Goal: Task Accomplishment & Management: Manage account settings

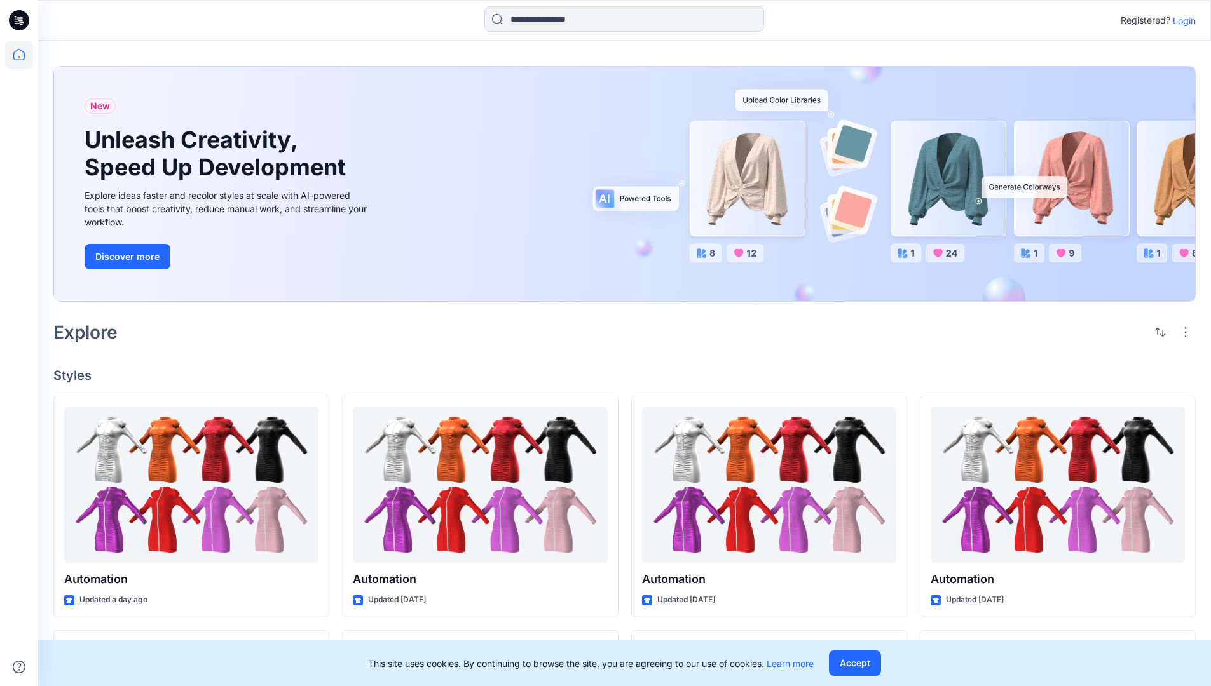
click at [1181, 20] on p "Login" at bounding box center [1184, 20] width 23 height 13
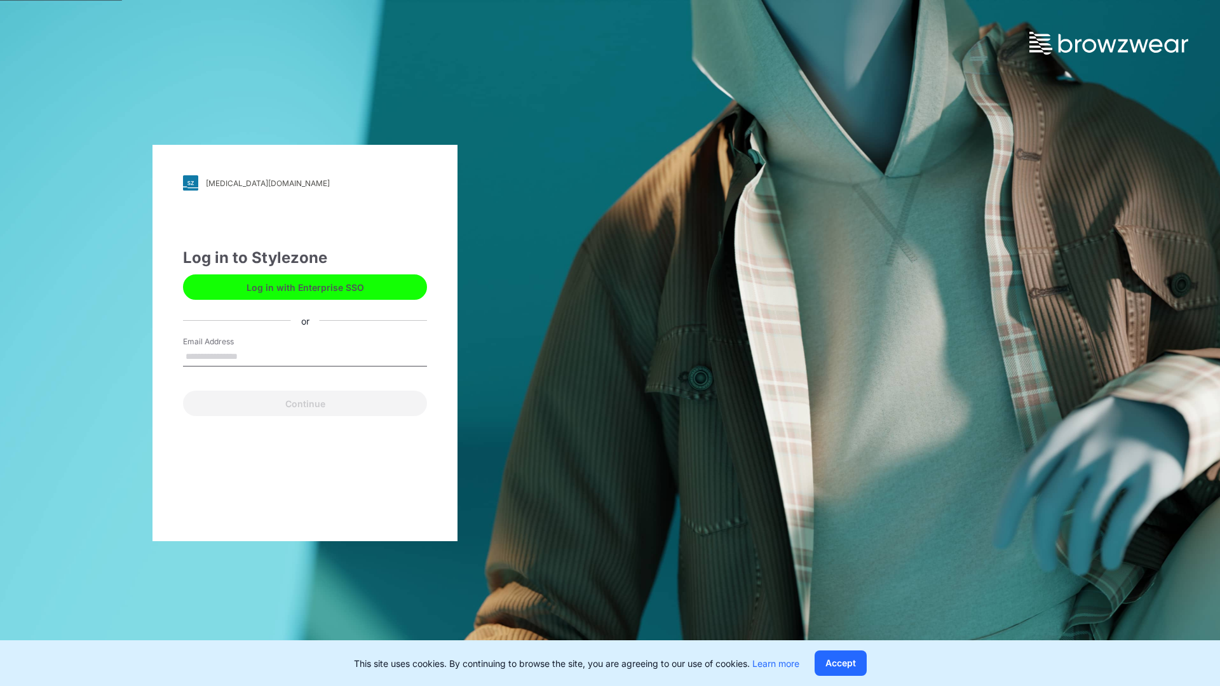
click at [251, 356] on input "Email Address" at bounding box center [305, 357] width 244 height 19
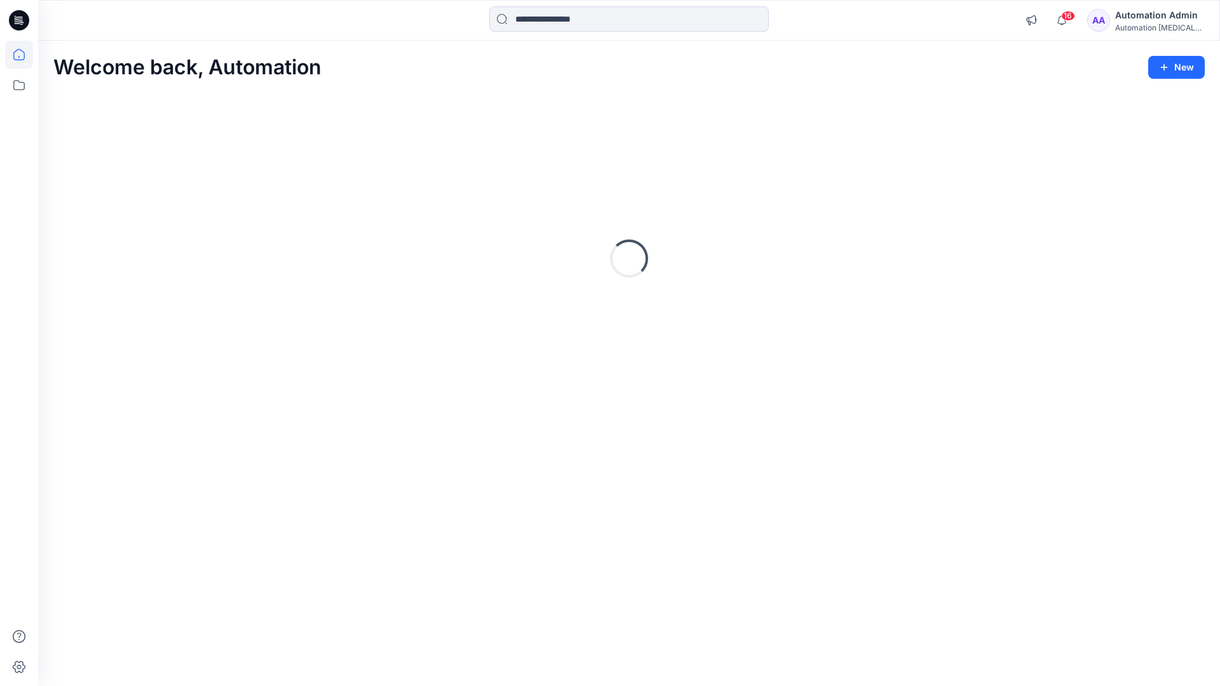
click at [24, 55] on icon at bounding box center [18, 54] width 11 height 11
click at [21, 83] on icon at bounding box center [19, 85] width 28 height 28
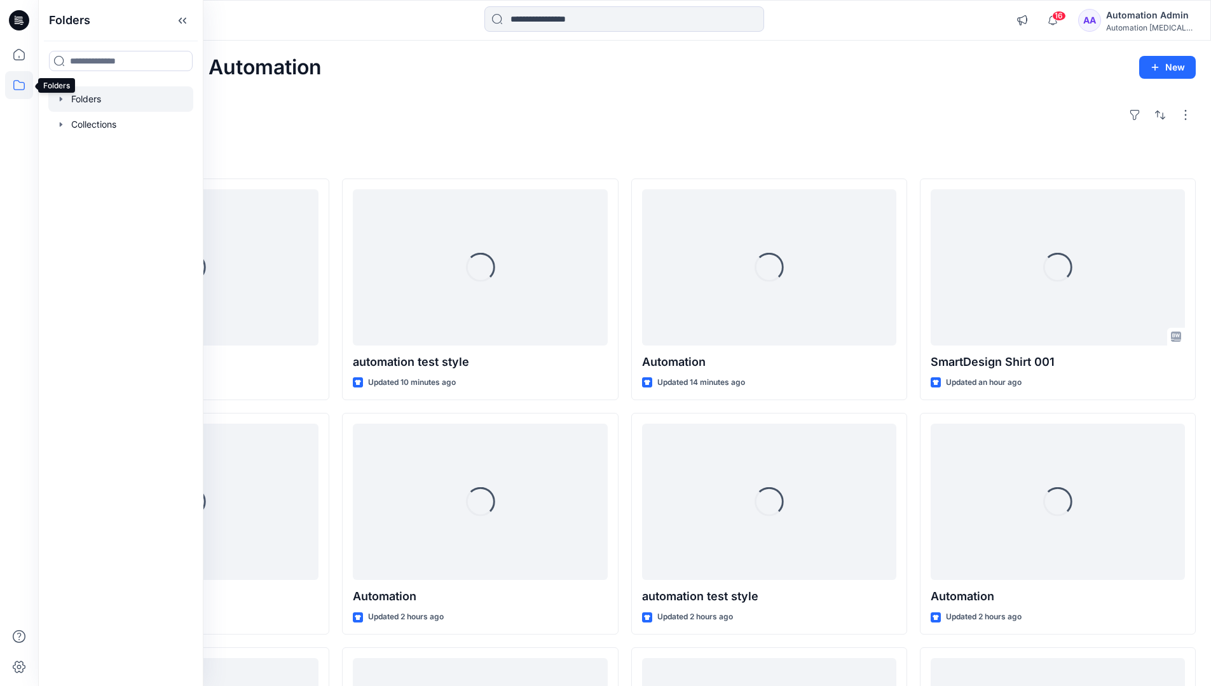
click at [98, 98] on div at bounding box center [120, 98] width 145 height 25
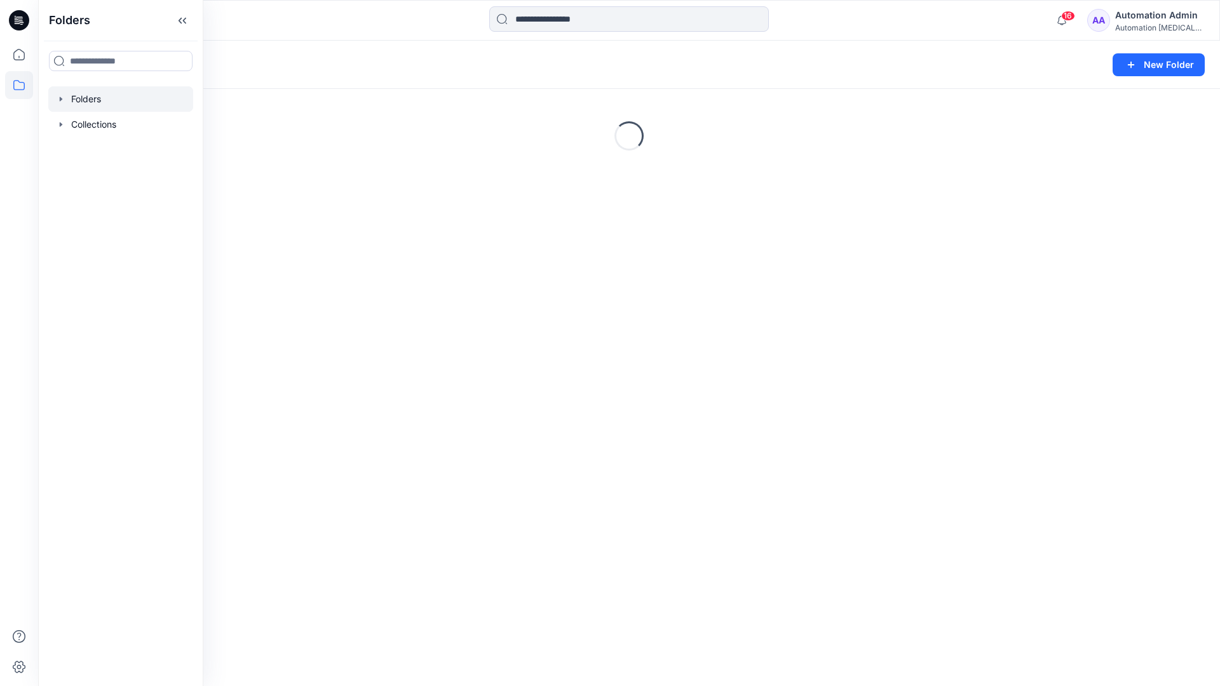
click at [456, 388] on div "Folders New Folder Loading..." at bounding box center [629, 364] width 1182 height 646
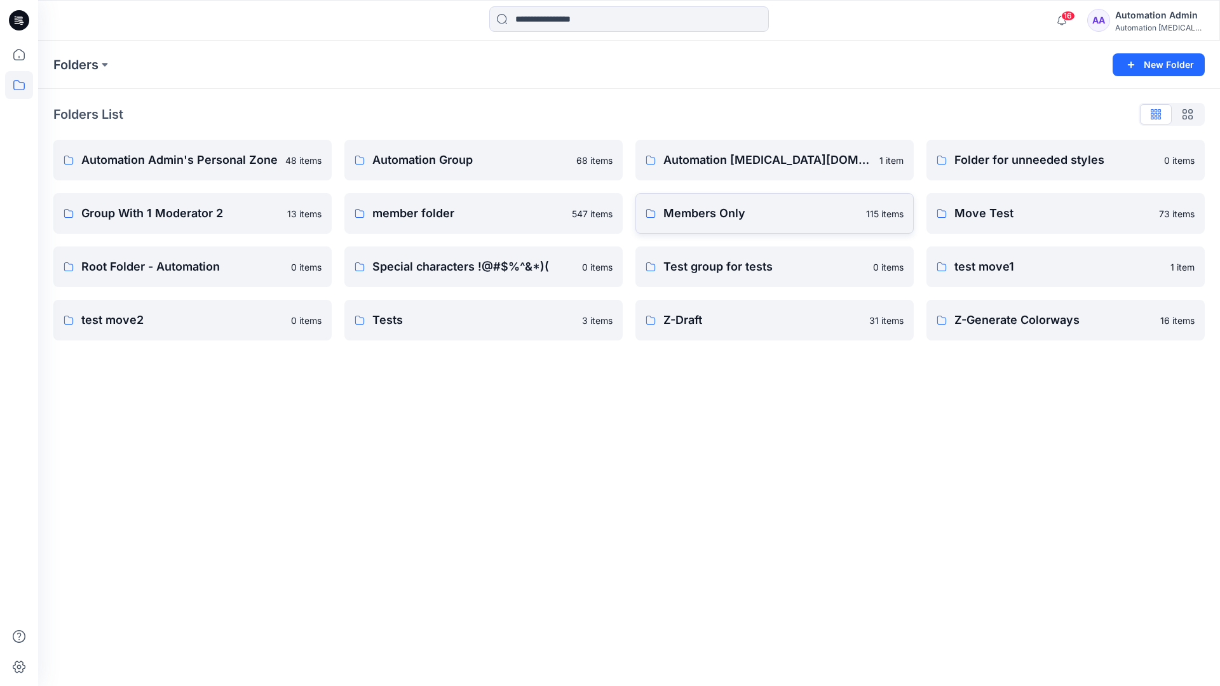
click at [772, 227] on link "Members Only 115 items" at bounding box center [775, 213] width 278 height 41
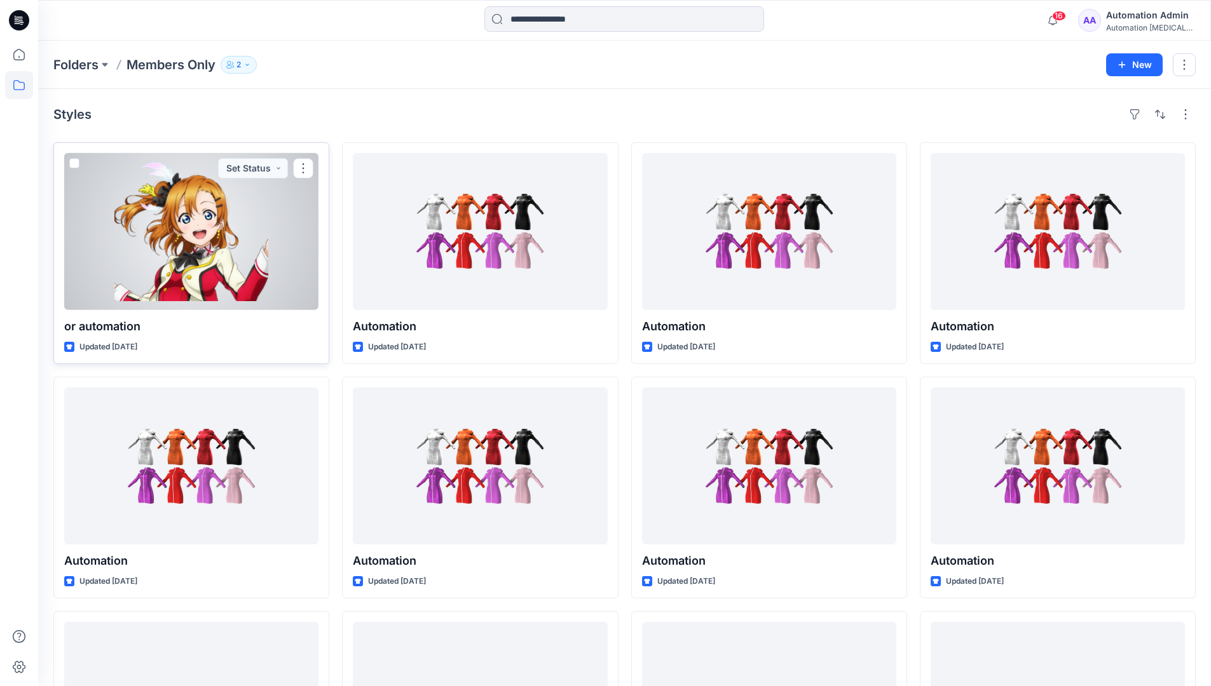
click at [76, 165] on span at bounding box center [74, 163] width 10 height 10
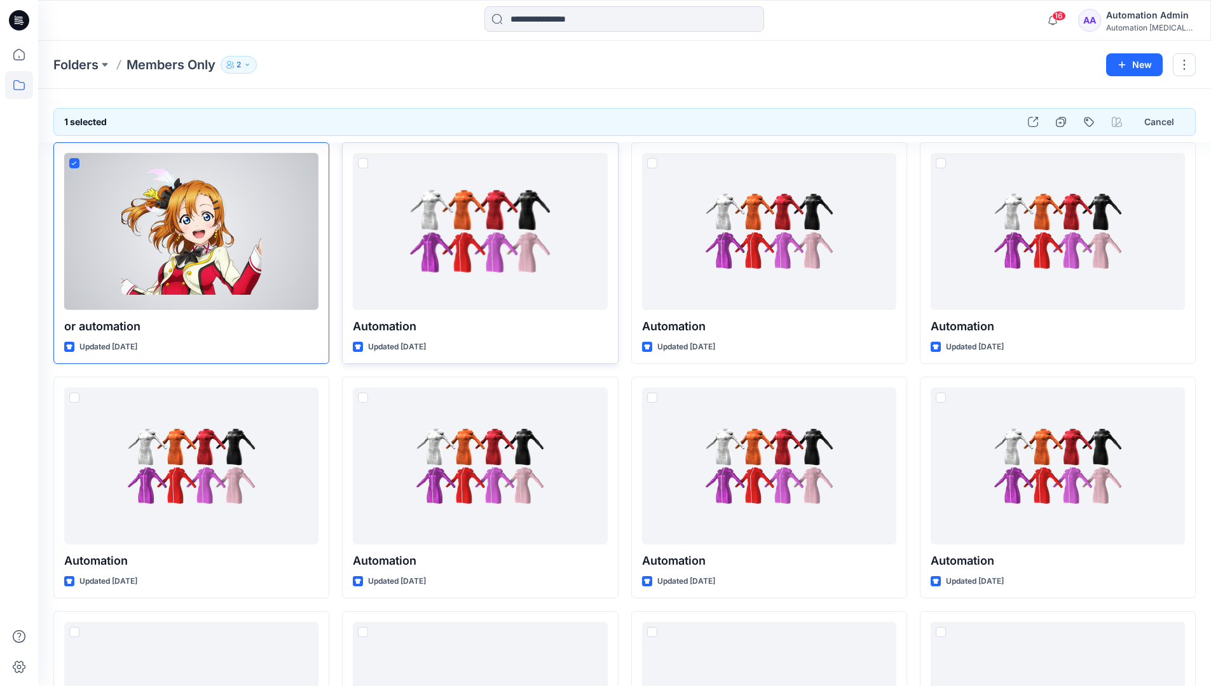
click at [360, 165] on span at bounding box center [363, 163] width 10 height 10
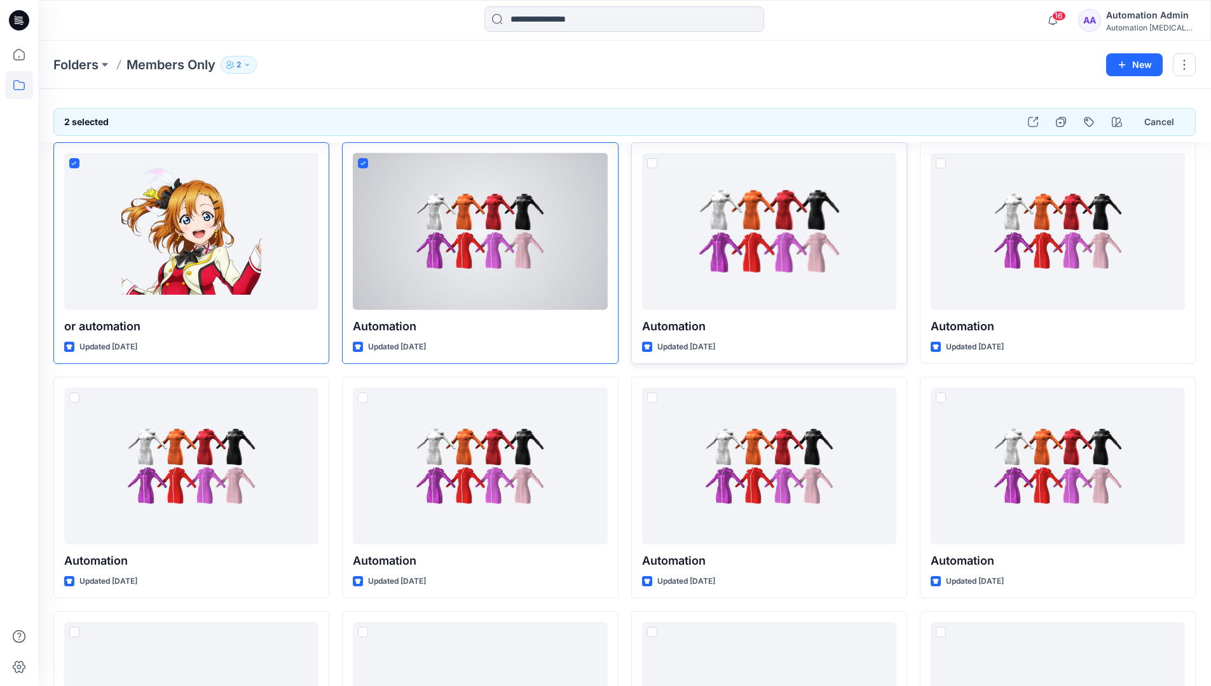
click at [652, 167] on span at bounding box center [652, 163] width 10 height 10
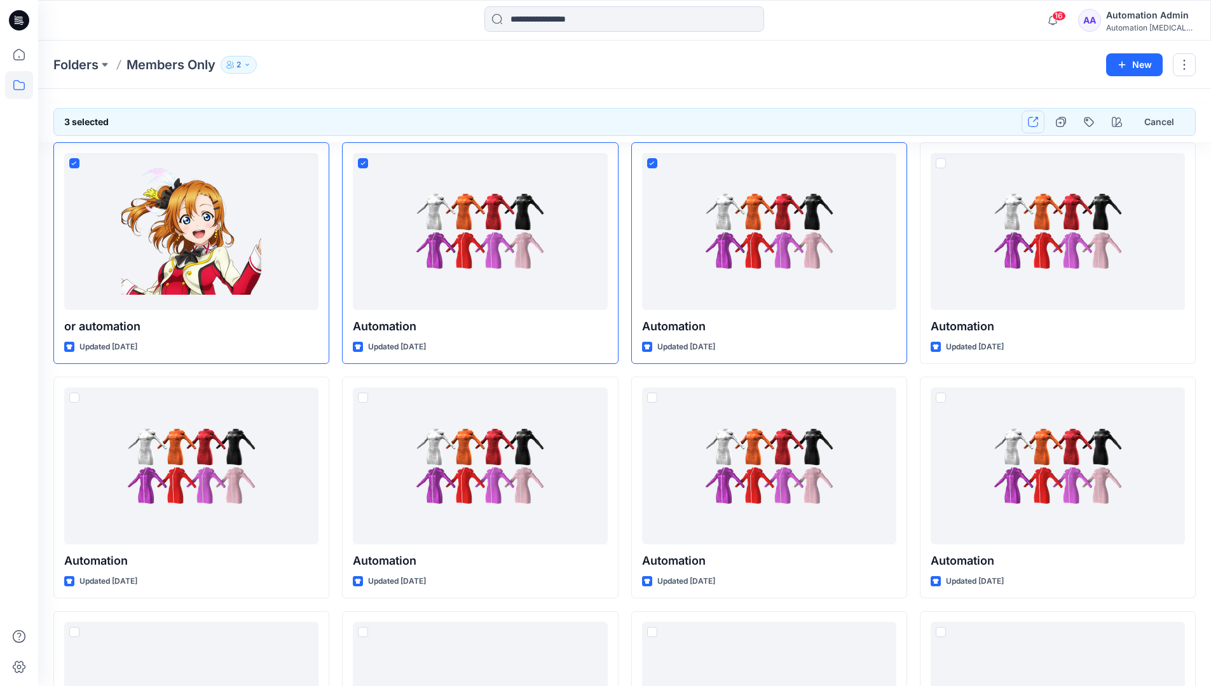
click at [1033, 121] on icon "button" at bounding box center [1033, 122] width 10 height 10
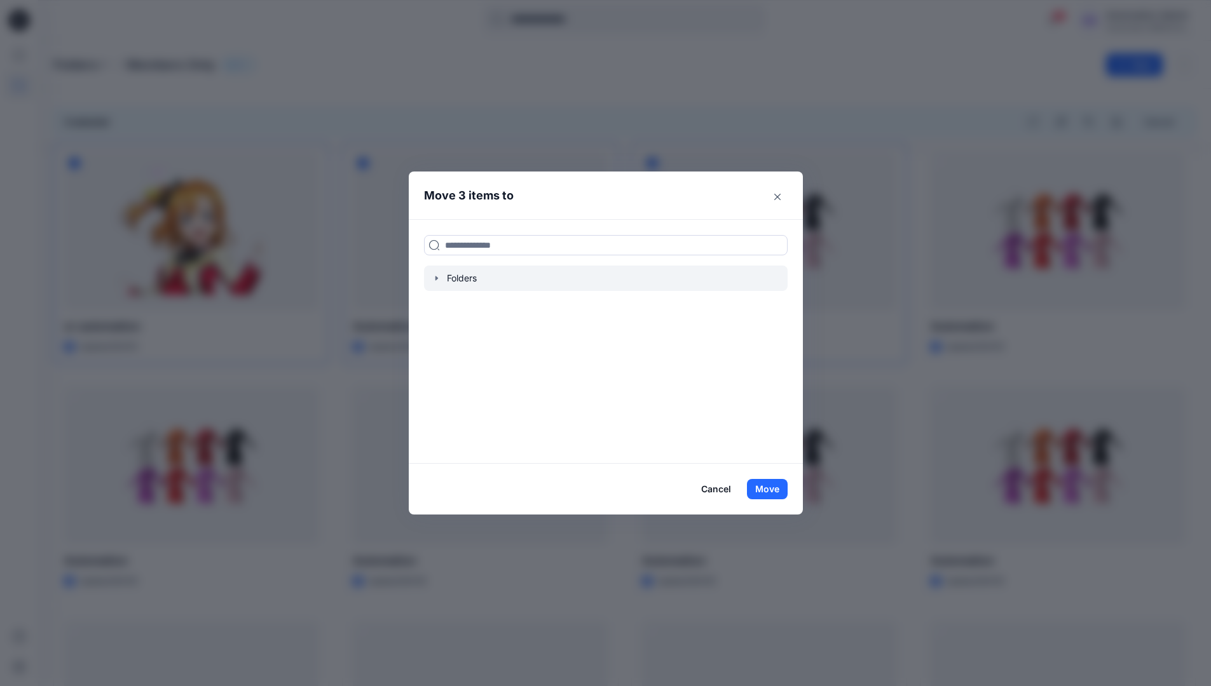
click at [442, 278] on icon "button" at bounding box center [437, 278] width 10 height 10
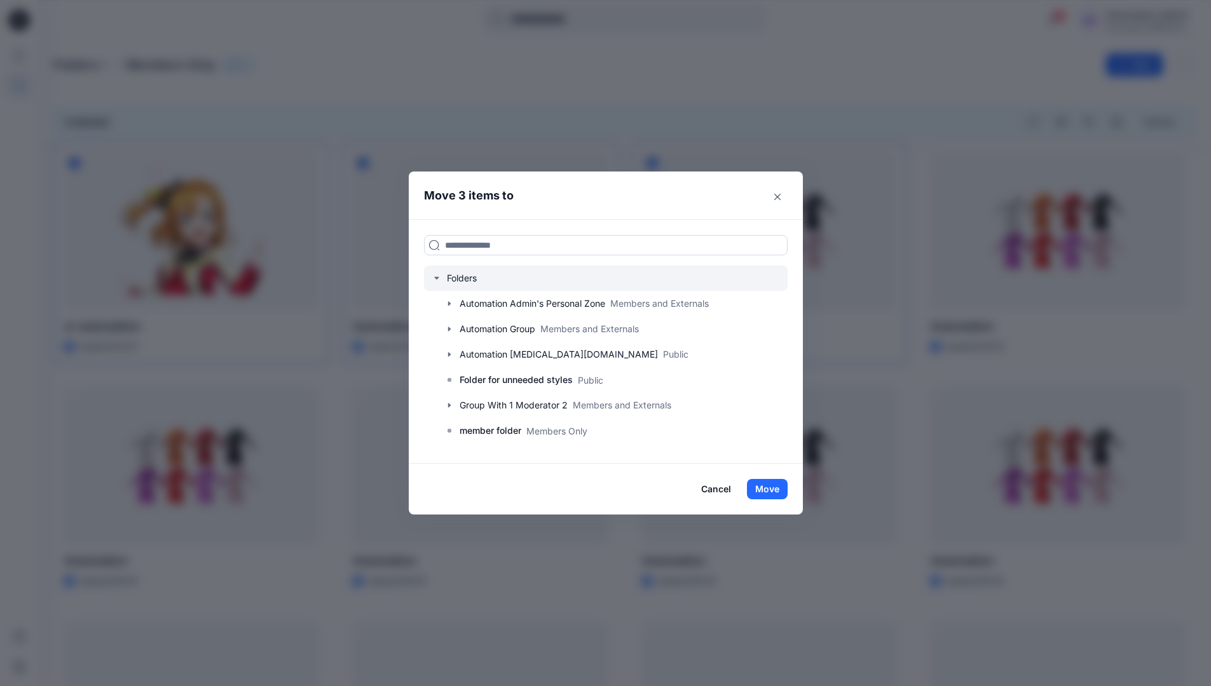
scroll to position [250, 0]
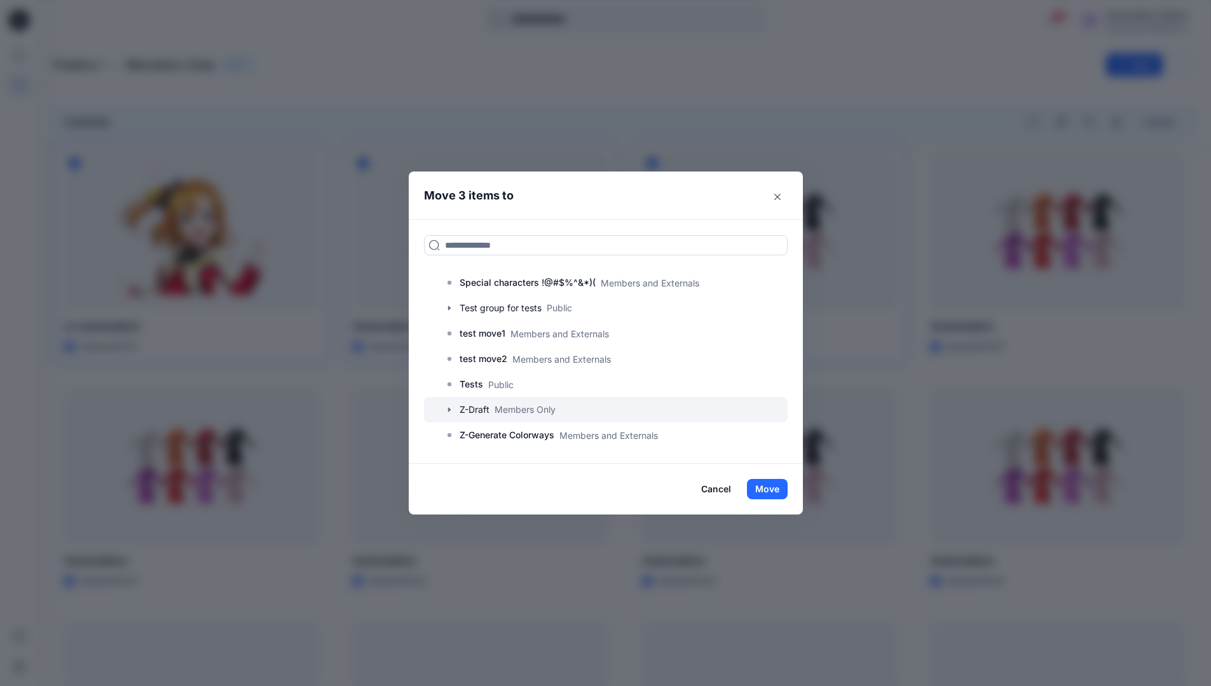
click at [452, 410] on icon "button" at bounding box center [449, 410] width 10 height 10
click at [503, 437] on p "A-Draft" at bounding box center [487, 435] width 31 height 15
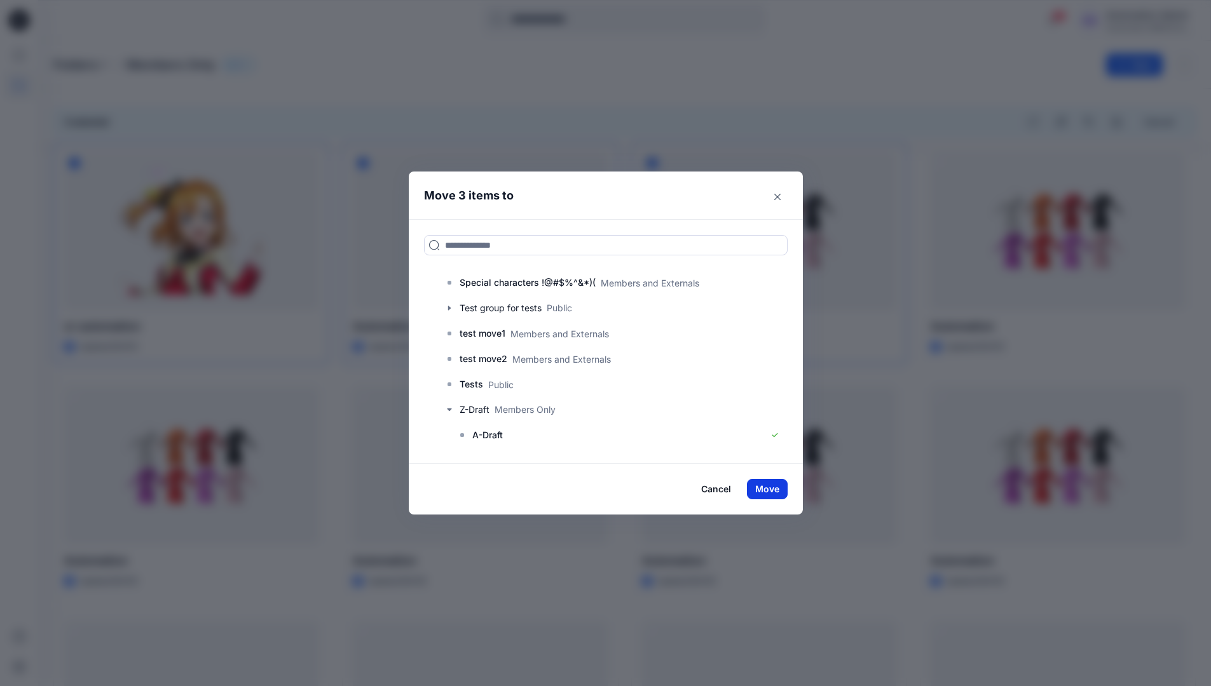
click at [780, 487] on button "Move" at bounding box center [767, 489] width 41 height 20
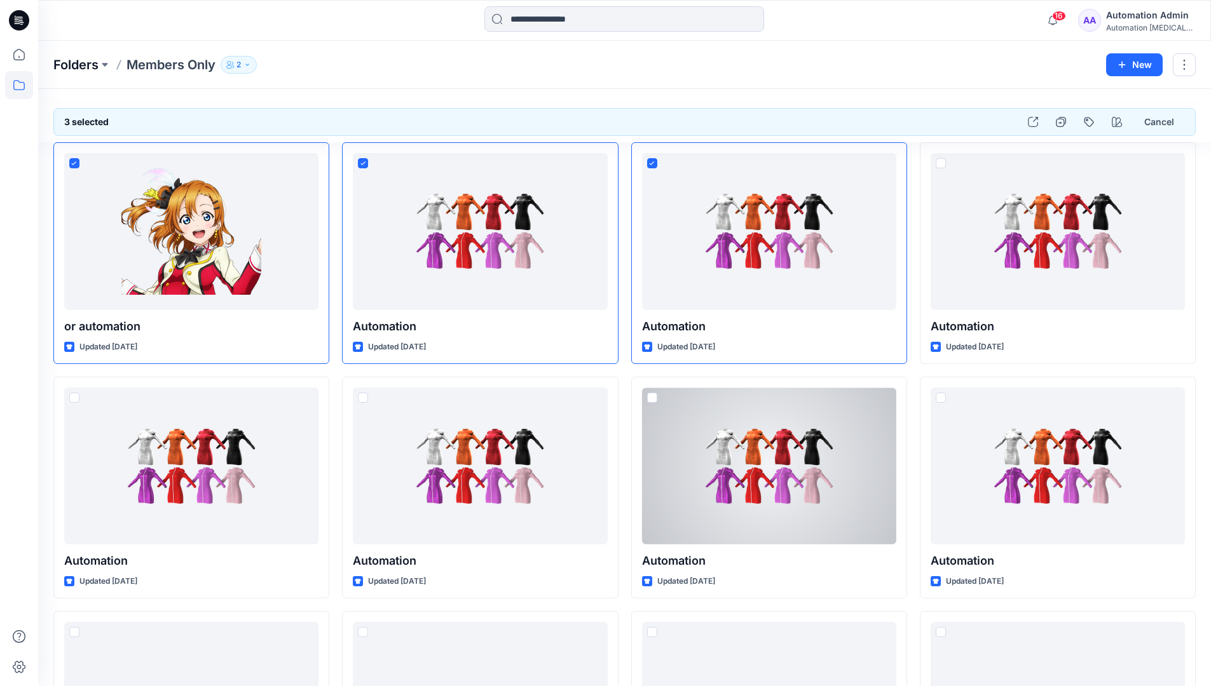
click at [67, 65] on p "Folders" at bounding box center [75, 65] width 45 height 18
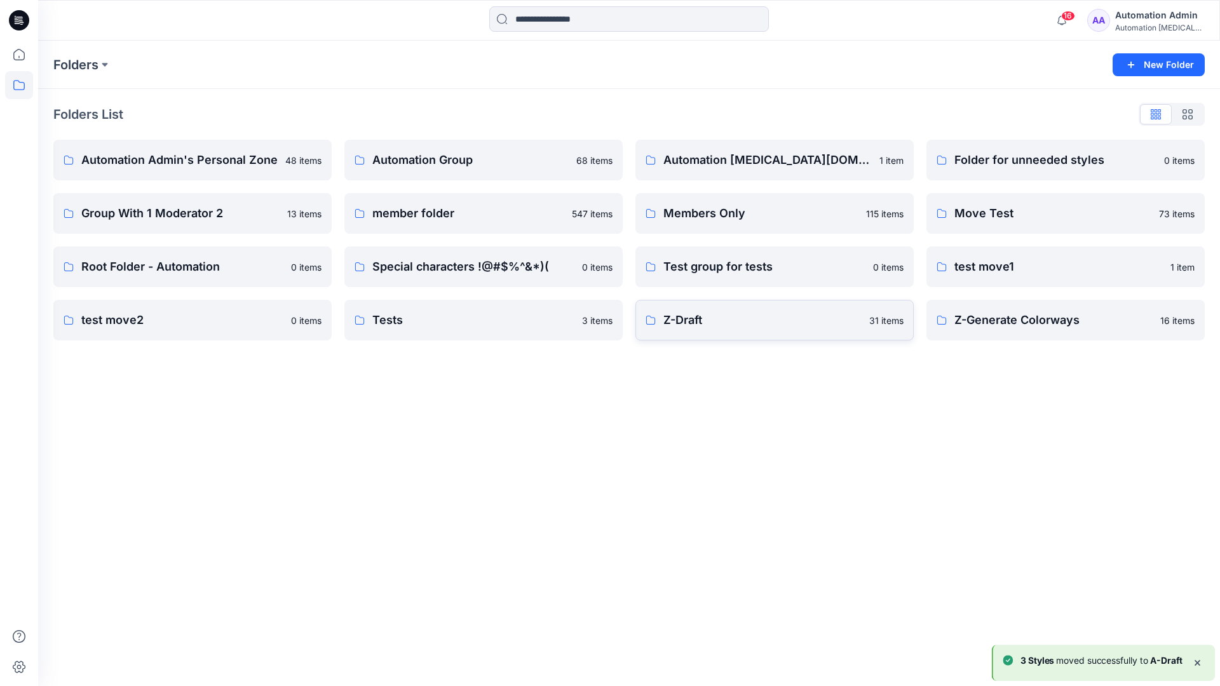
click at [801, 331] on link "Z-Draft 31 items" at bounding box center [775, 320] width 278 height 41
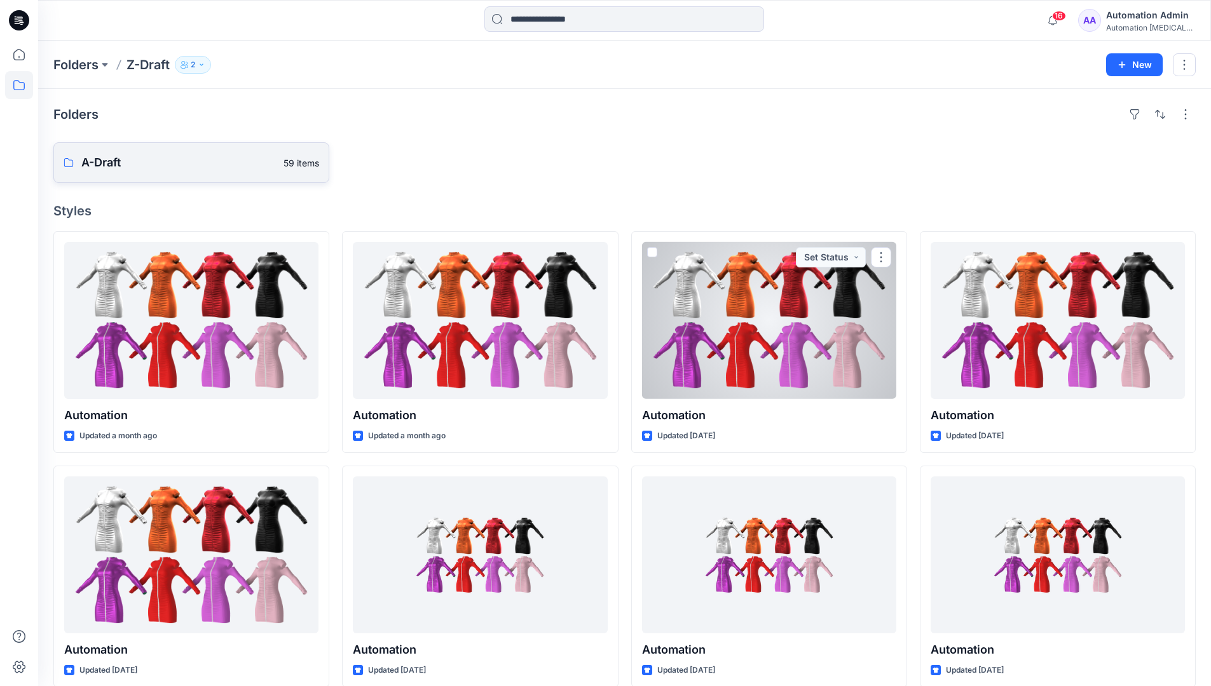
click at [139, 167] on p "A-Draft" at bounding box center [178, 163] width 194 height 18
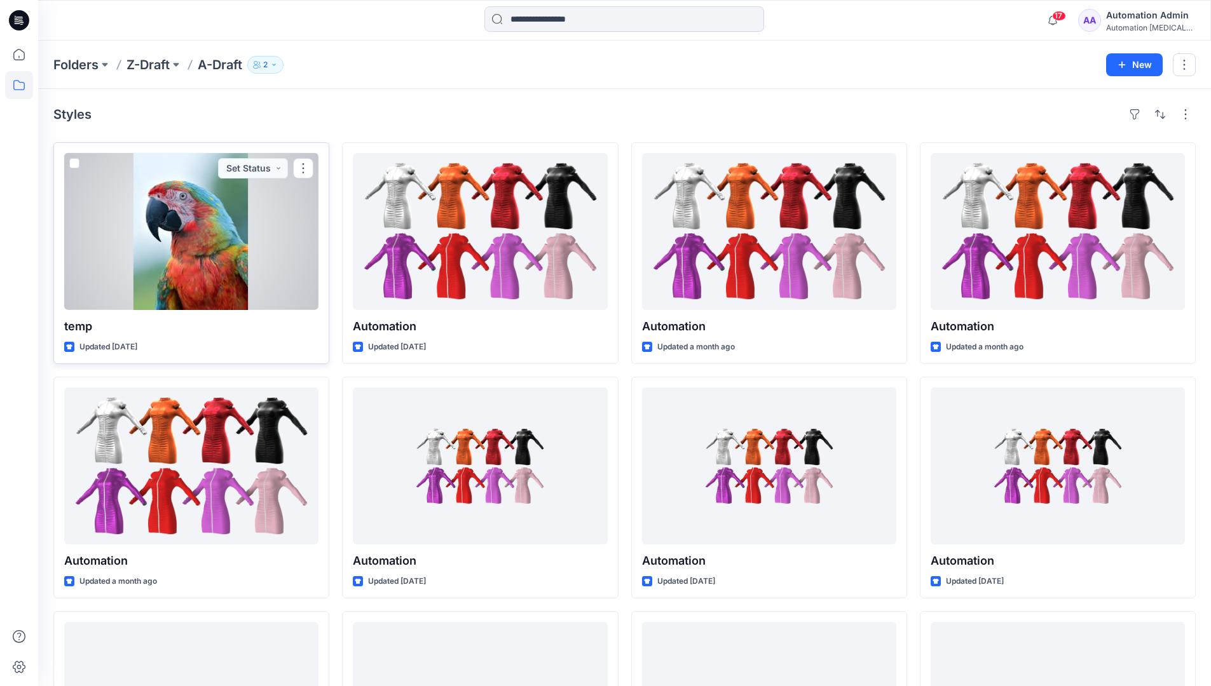
click at [74, 167] on span at bounding box center [74, 163] width 10 height 10
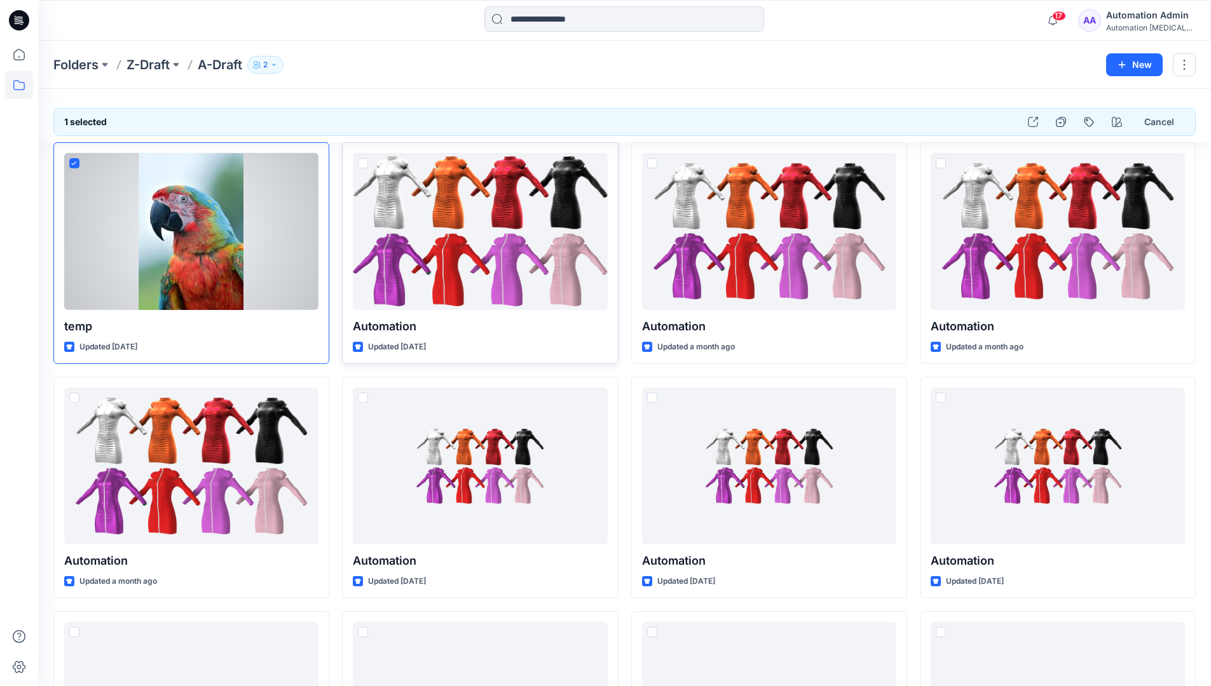
click at [362, 166] on span at bounding box center [363, 163] width 10 height 10
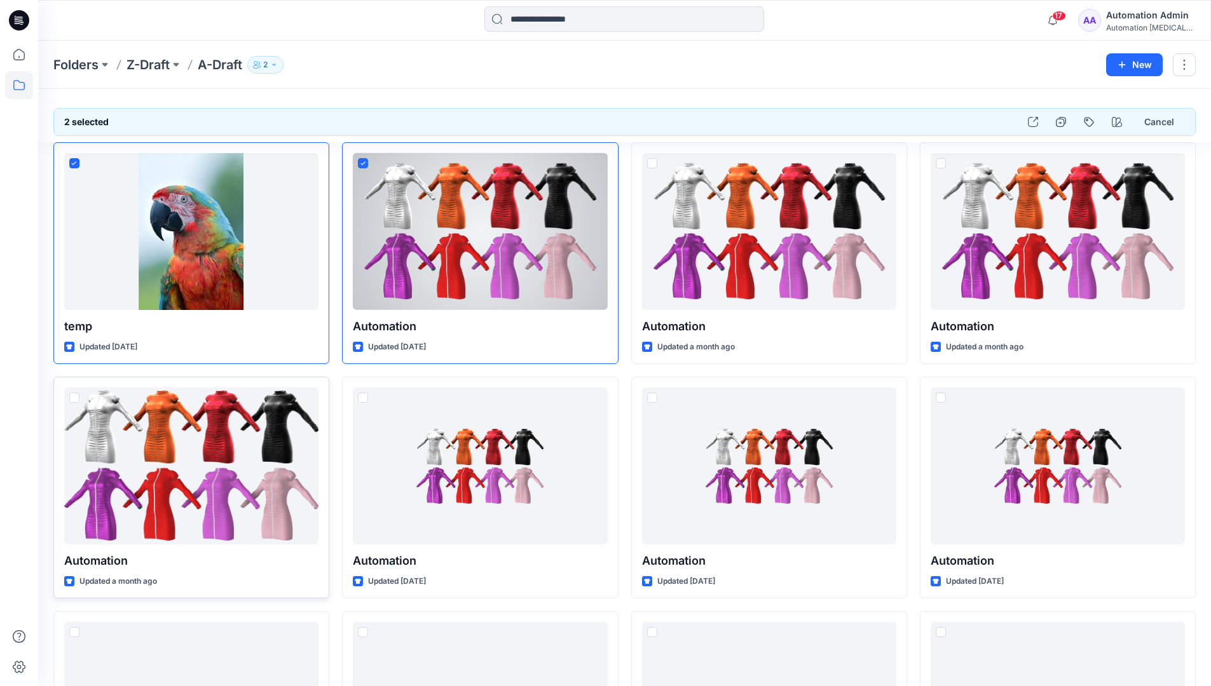
click at [76, 400] on span at bounding box center [74, 398] width 10 height 10
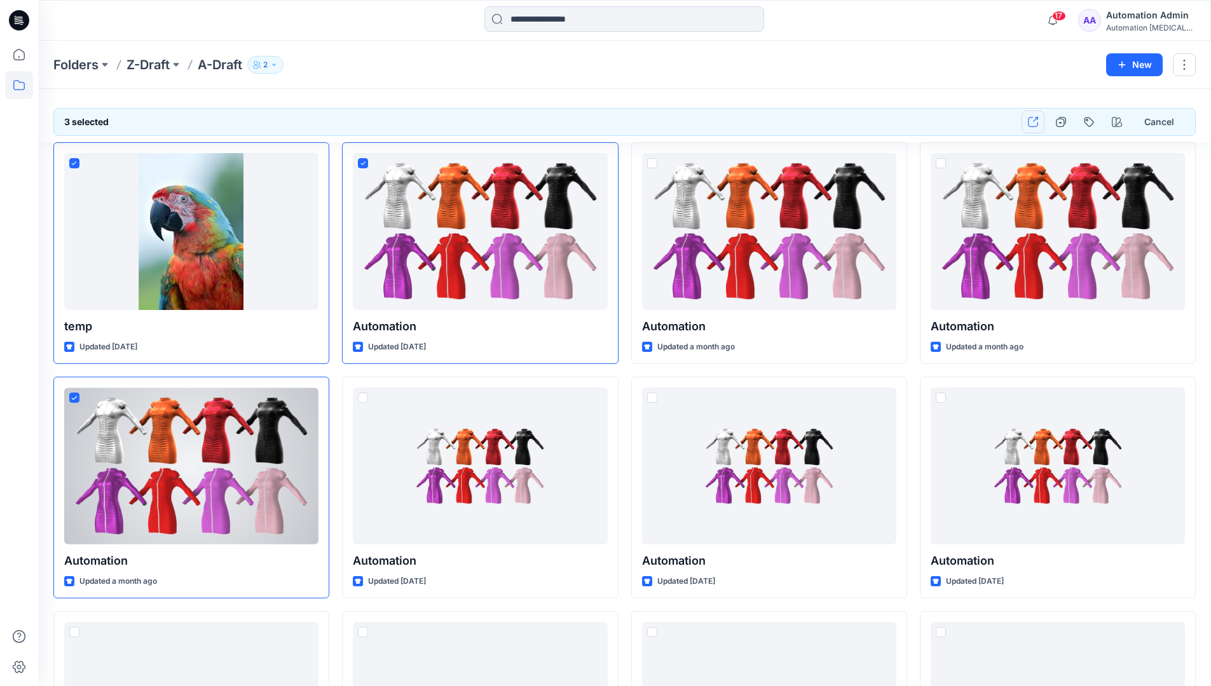
click at [1036, 127] on button "button" at bounding box center [1032, 122] width 23 height 23
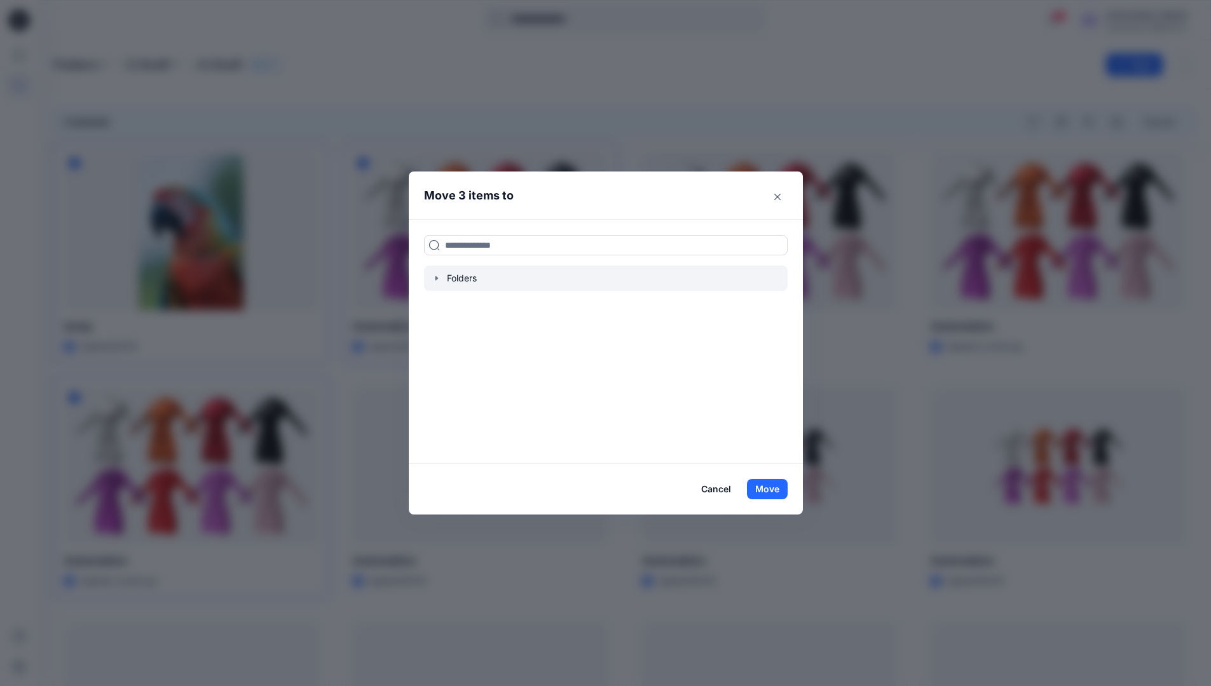
click at [437, 278] on icon "button" at bounding box center [436, 278] width 3 height 4
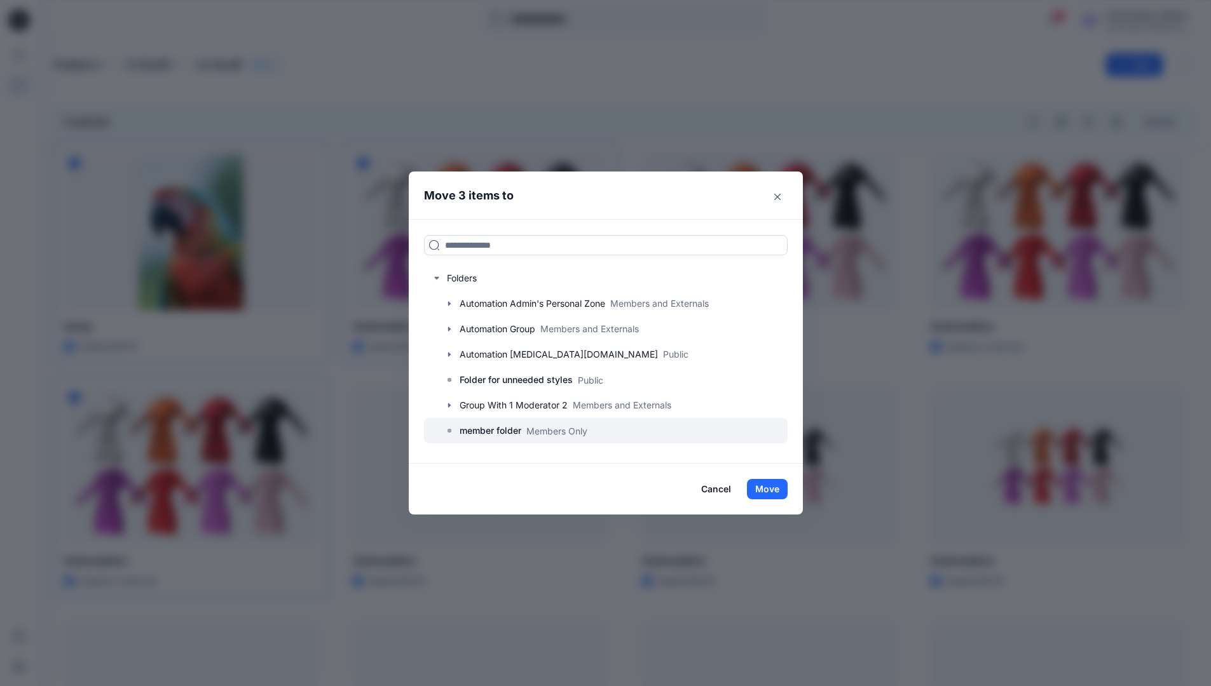
click at [498, 429] on p "member folder" at bounding box center [490, 430] width 62 height 15
click at [772, 490] on button "Move" at bounding box center [767, 489] width 41 height 20
click at [1129, 22] on div "Automation Admin" at bounding box center [1150, 15] width 89 height 15
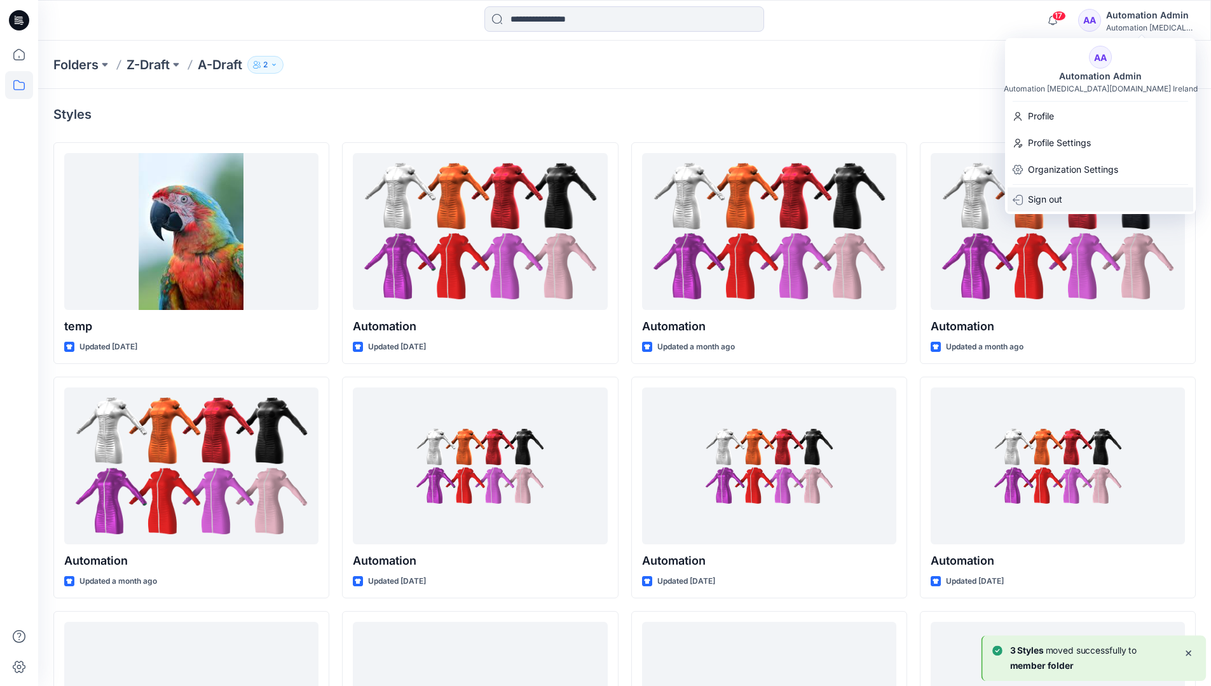
click at [1065, 193] on div "Sign out" at bounding box center [1100, 199] width 186 height 24
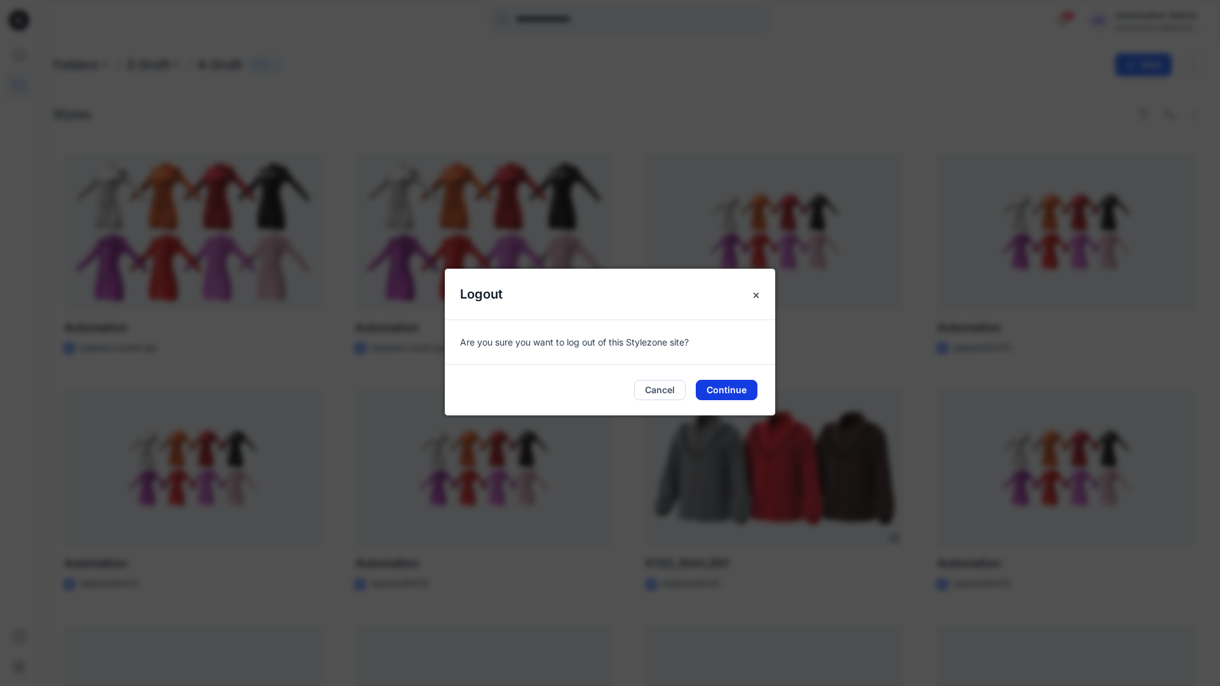
click at [718, 385] on button "Continue" at bounding box center [727, 390] width 62 height 20
